Goal: Information Seeking & Learning: Learn about a topic

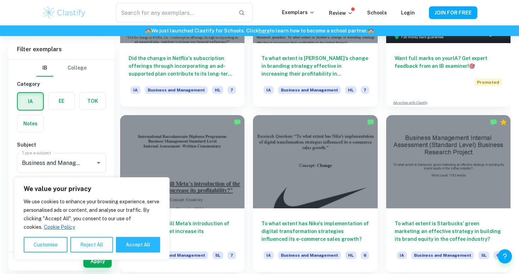
scroll to position [333, 0]
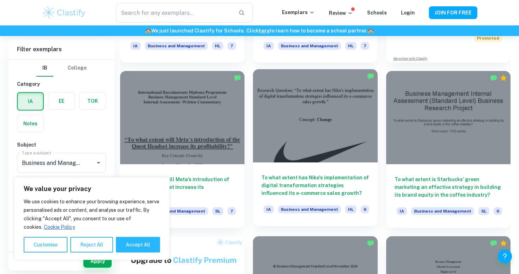
click at [319, 158] on div at bounding box center [315, 115] width 124 height 93
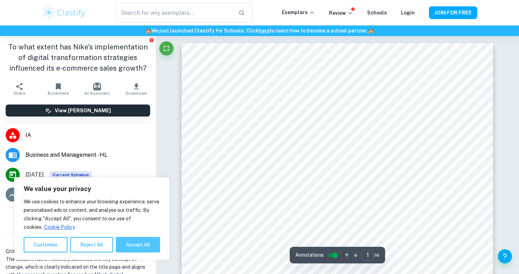
click at [136, 244] on button "Accept All" at bounding box center [138, 245] width 44 height 16
checkbox input "true"
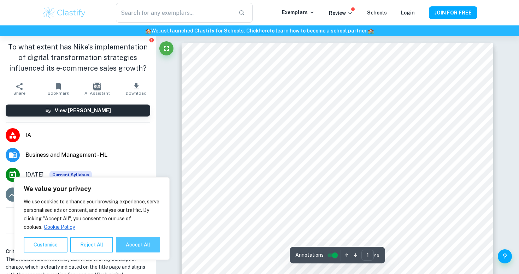
checkbox input "true"
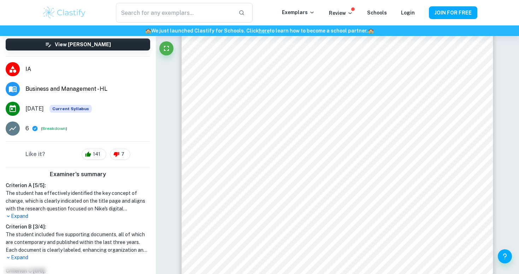
scroll to position [103, 0]
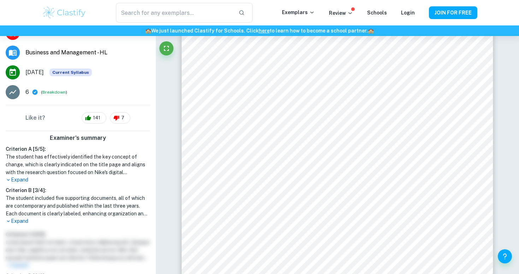
click at [18, 224] on p "Expand" at bounding box center [78, 221] width 145 height 7
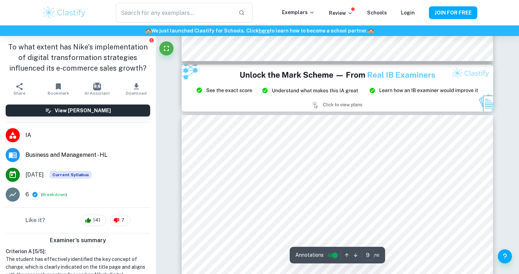
scroll to position [3329, 0]
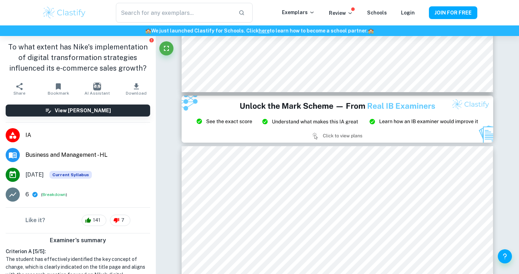
type input "8"
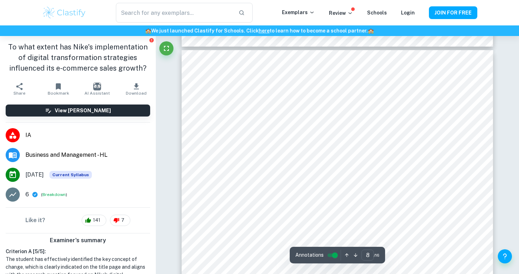
scroll to position [2947, 0]
